Goal: Find specific page/section: Find specific page/section

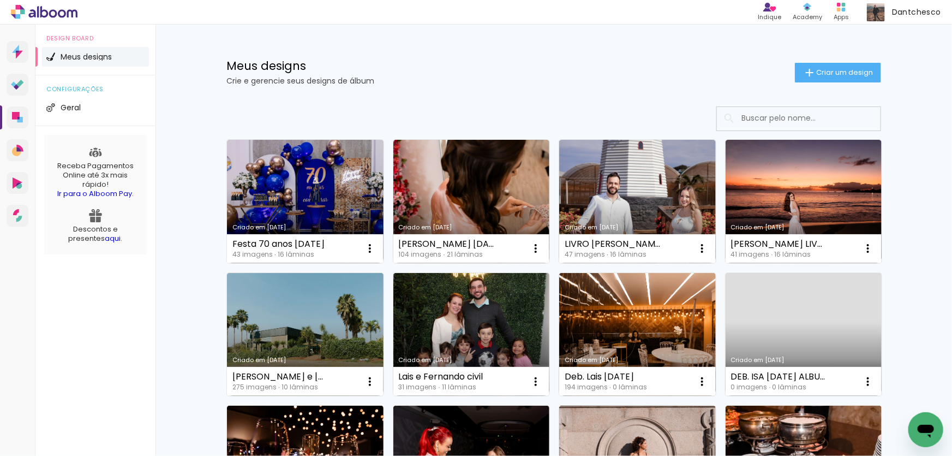
click at [409, 367] on div "Lais e Fernando civil 31 imagens ∙ 11 lâminas Abrir Fazer uma cópia Excluir" at bounding box center [471, 381] width 157 height 29
click at [800, 110] on input at bounding box center [813, 118] width 155 height 22
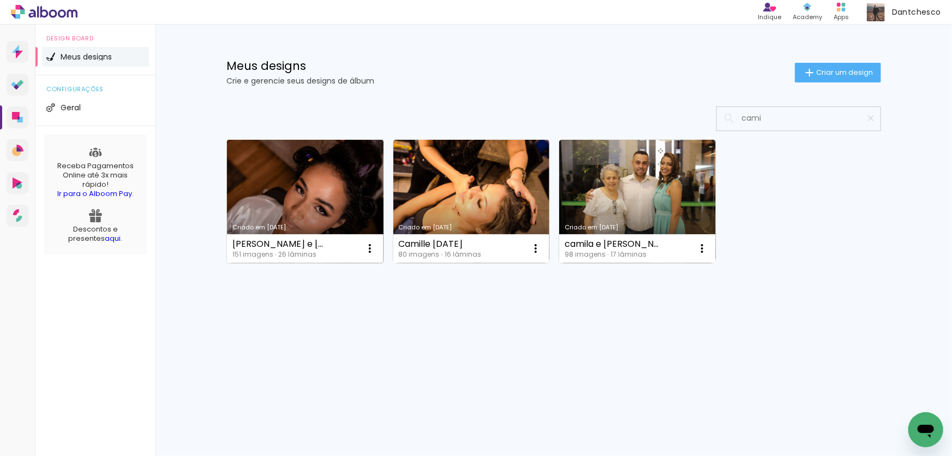
type input "cami"
type paper-input "cami"
click at [301, 171] on link "Criado em [DATE]" at bounding box center [305, 201] width 157 height 123
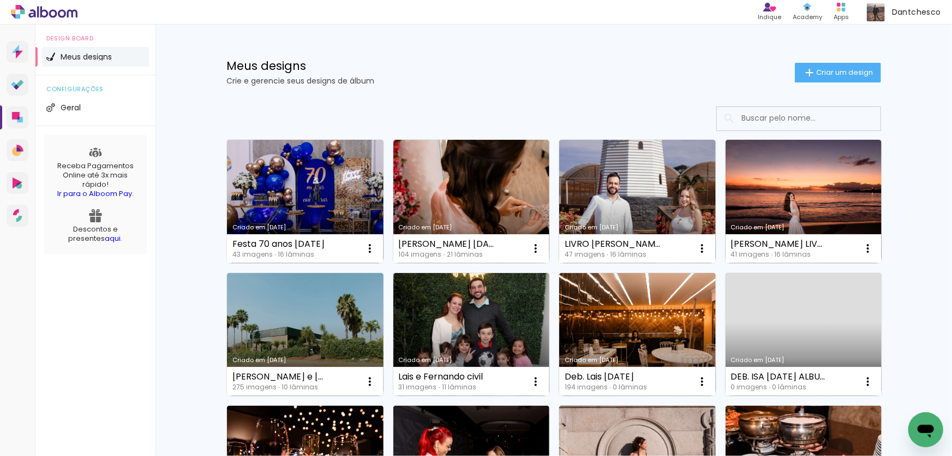
click at [791, 110] on input at bounding box center [813, 118] width 155 height 22
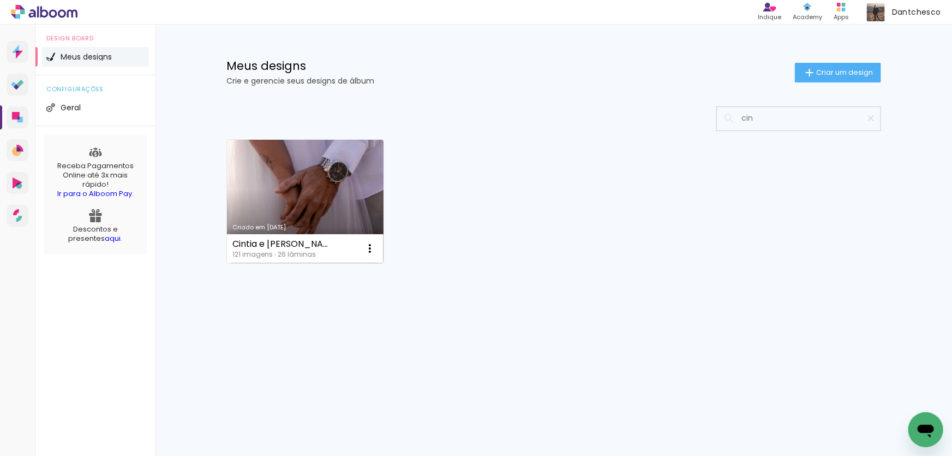
type input "cin"
type paper-input "cin"
click at [304, 187] on link "Criado em [DATE]" at bounding box center [305, 201] width 157 height 123
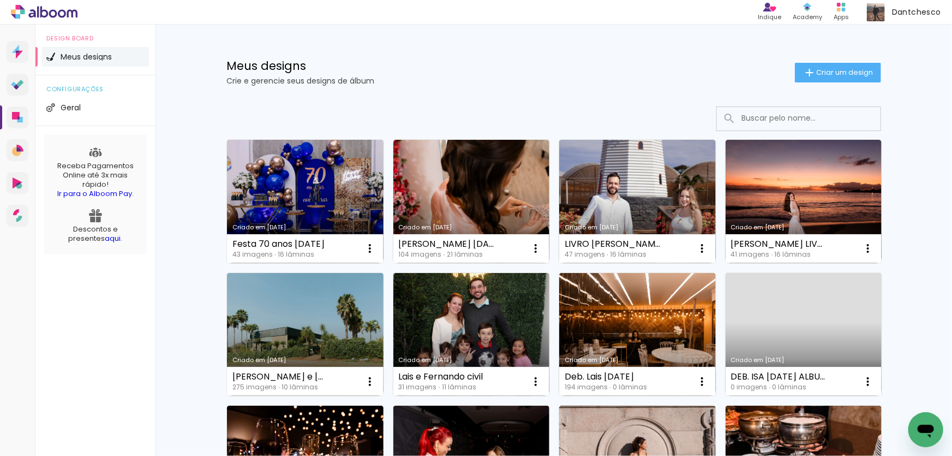
click at [800, 122] on input at bounding box center [813, 118] width 155 height 22
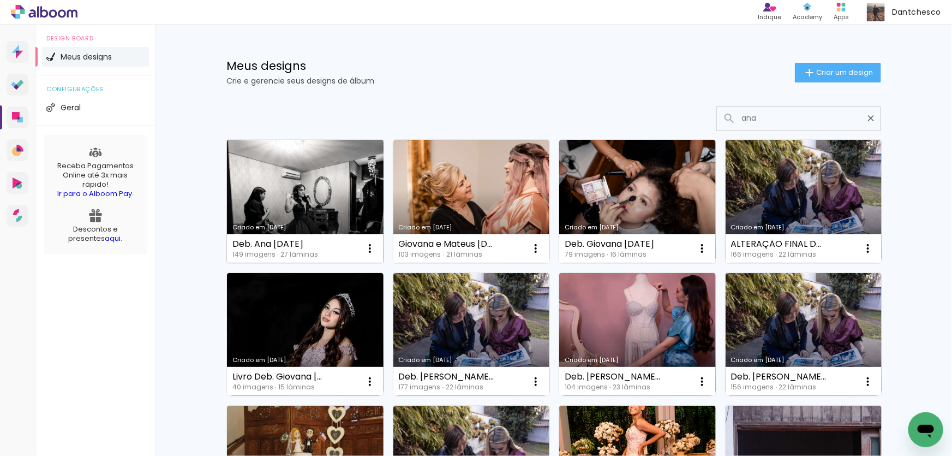
type input "ana"
type paper-input "ana"
click at [320, 181] on link "Criado em [DATE]" at bounding box center [305, 201] width 157 height 123
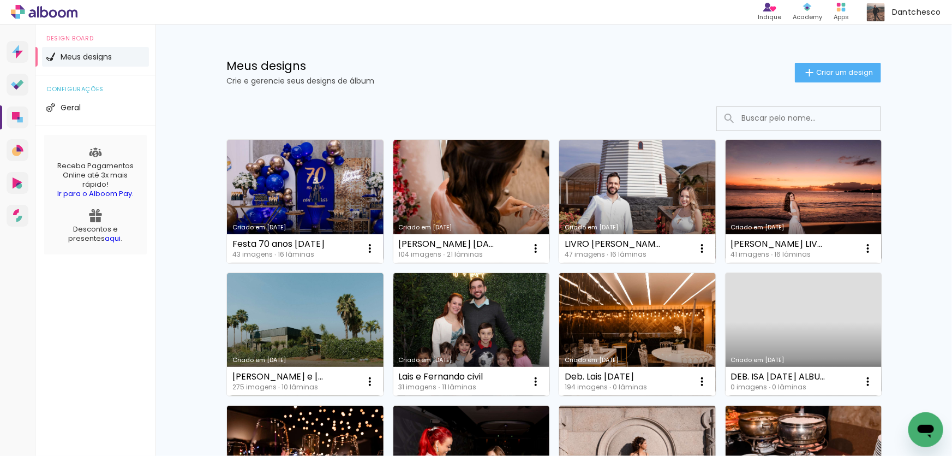
click at [741, 119] on input at bounding box center [813, 118] width 155 height 22
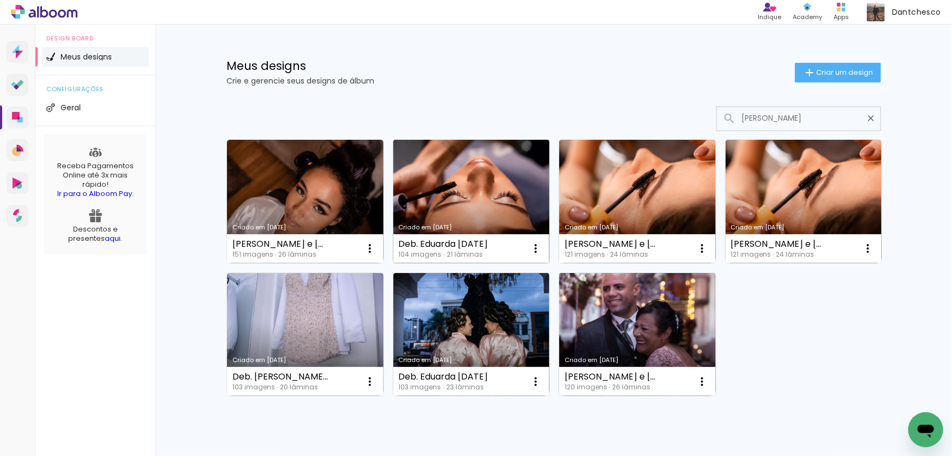
type input "eduard"
type paper-input "eduard"
click at [451, 192] on link "Criado em 26/05/25" at bounding box center [471, 201] width 157 height 123
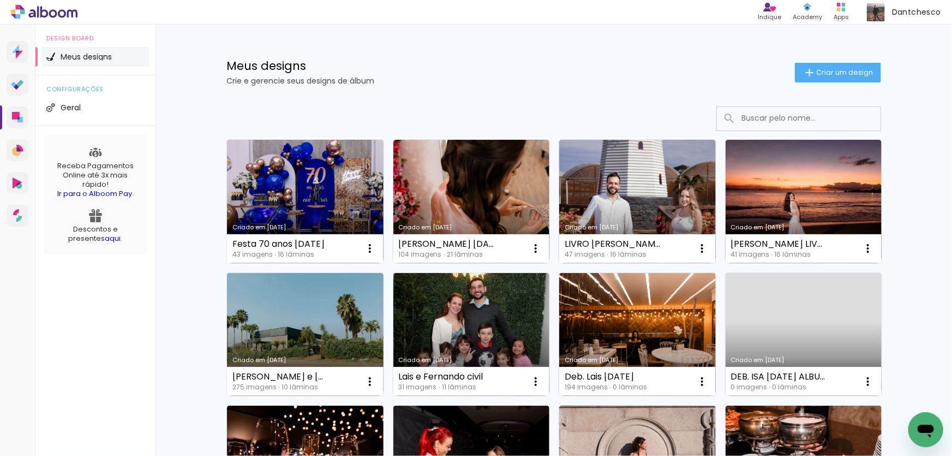
click at [791, 115] on input at bounding box center [813, 118] width 155 height 22
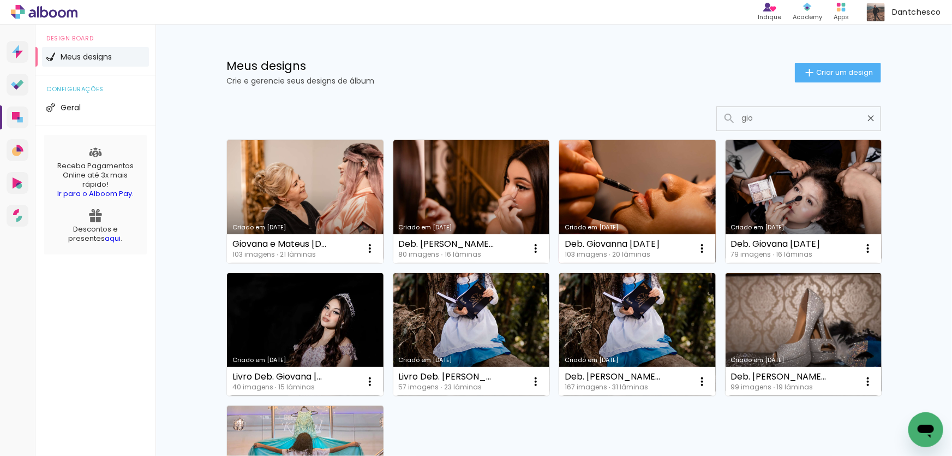
type input "gio"
type paper-input "gio"
click at [636, 187] on link "Criado em 05/02/25" at bounding box center [637, 201] width 157 height 123
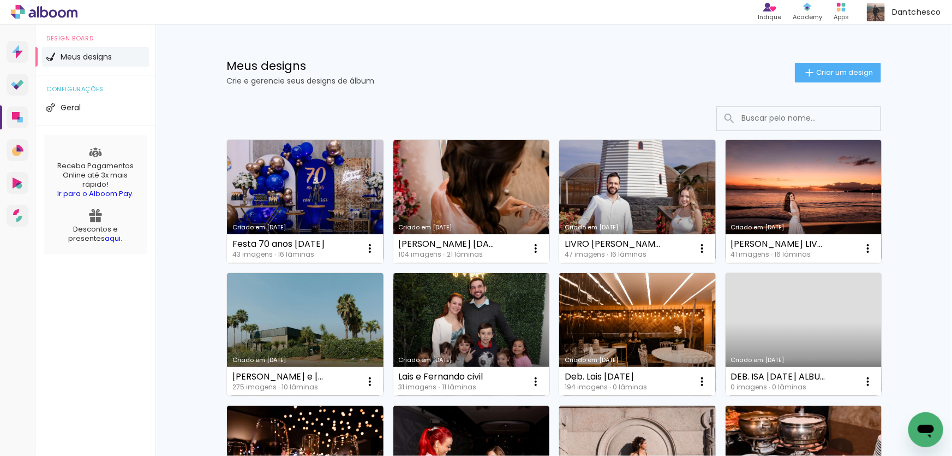
click at [761, 119] on input at bounding box center [813, 118] width 155 height 22
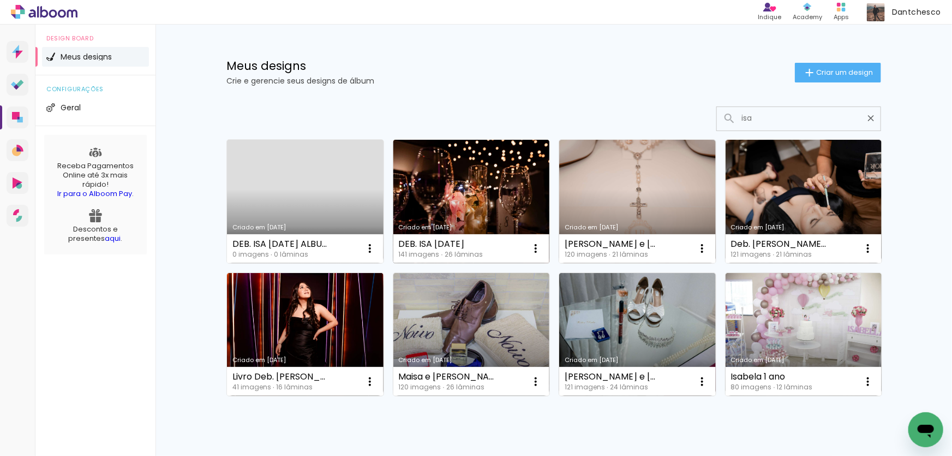
type input "isa"
type paper-input "isa"
click at [447, 204] on link "Criado em [DATE]" at bounding box center [471, 201] width 157 height 123
